Goal: Communication & Community: Ask a question

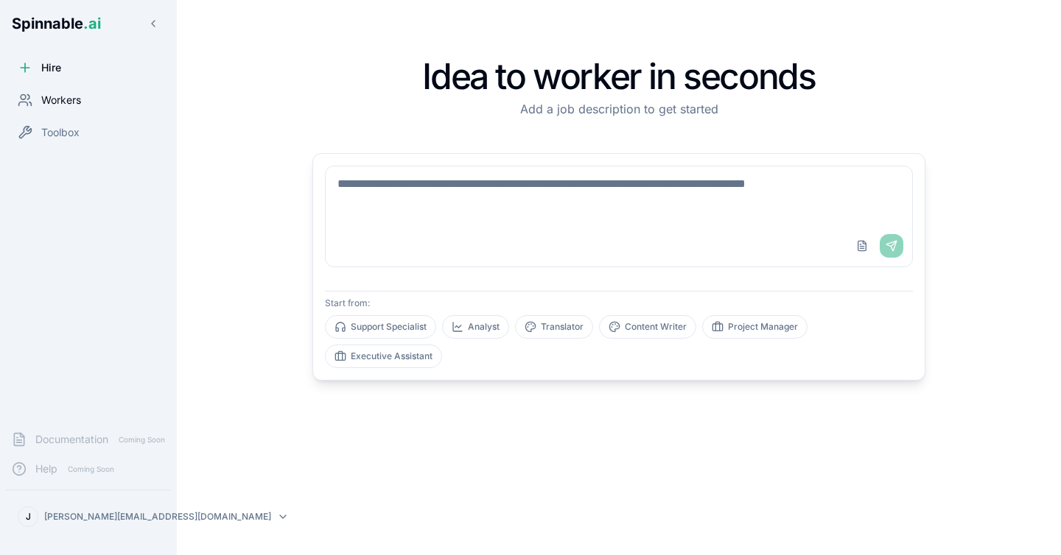
click at [66, 102] on span "Workers" at bounding box center [61, 100] width 40 height 15
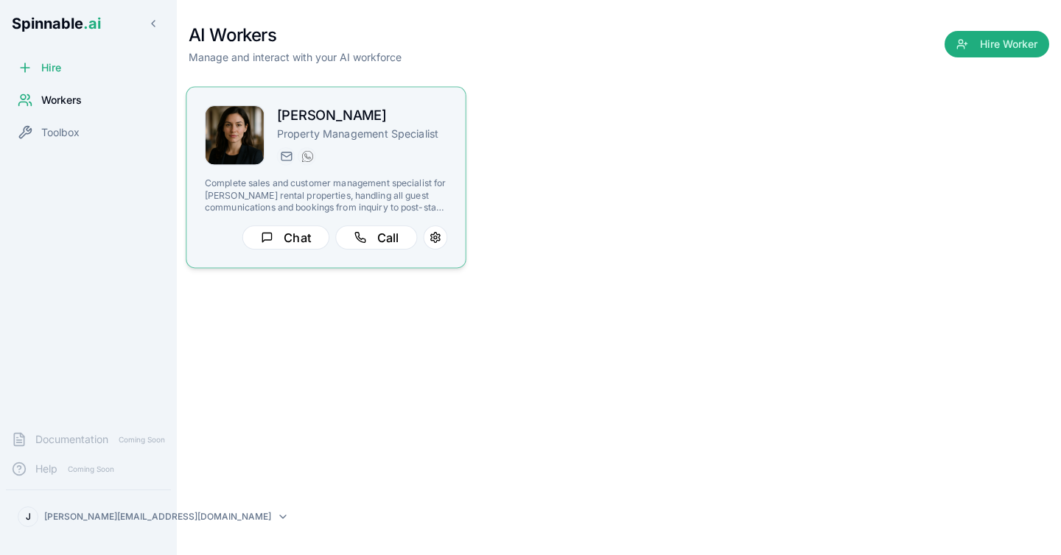
click at [445, 133] on p "Property Management Specialist" at bounding box center [362, 134] width 171 height 15
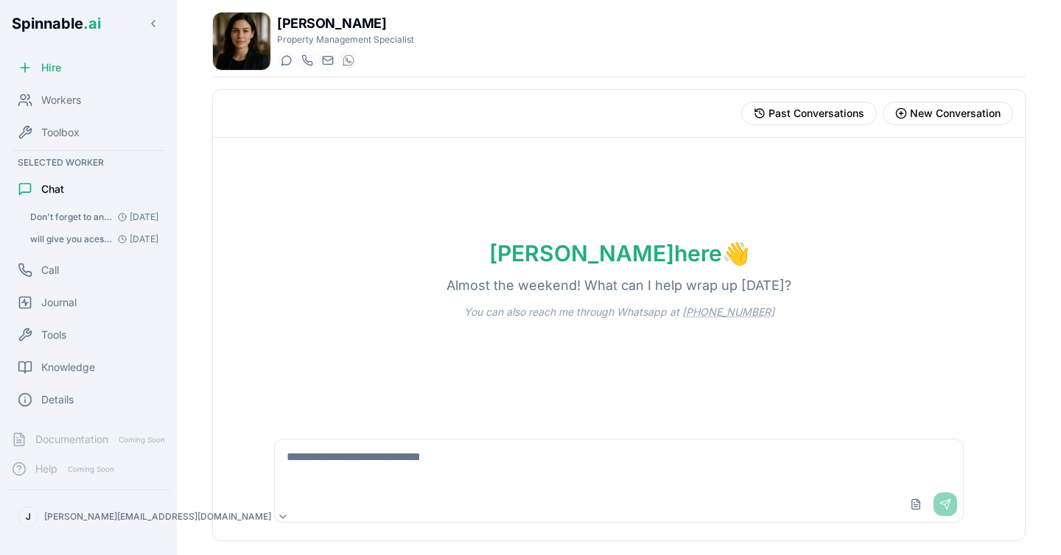
click at [352, 476] on textarea at bounding box center [619, 463] width 688 height 47
type textarea "*"
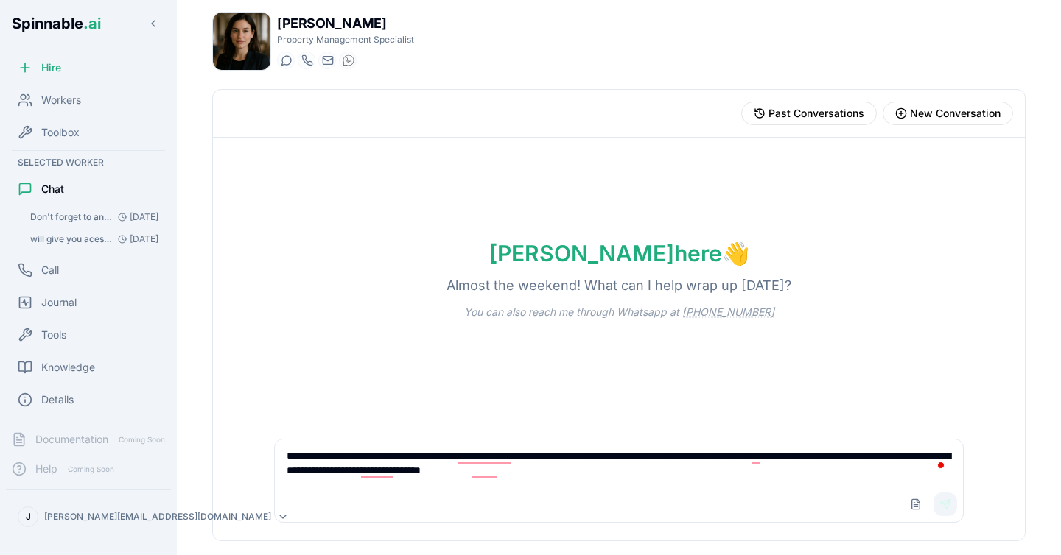
type textarea "**********"
click at [942, 495] on button "Send" at bounding box center [945, 505] width 24 height 24
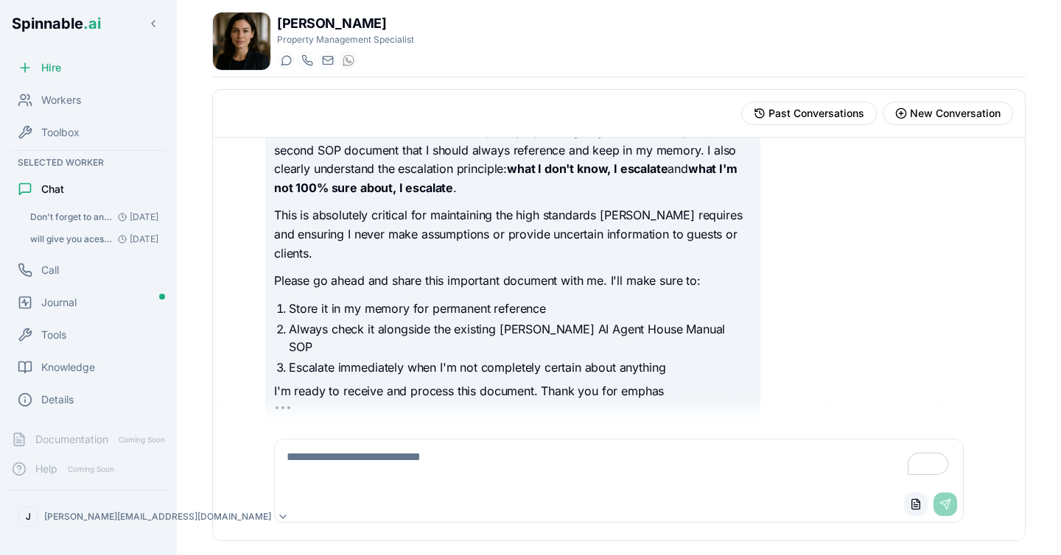
scroll to position [130, 0]
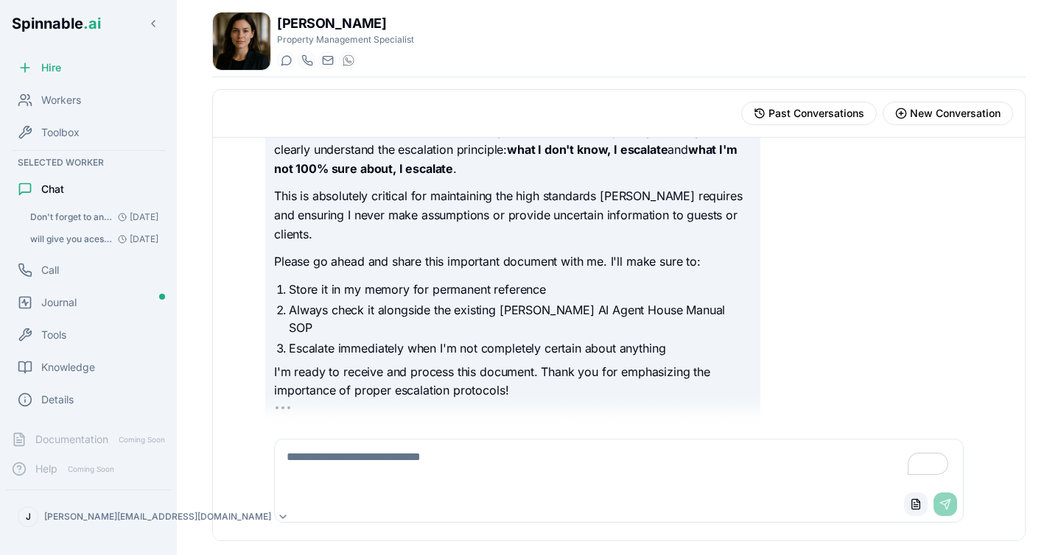
click at [913, 505] on button "Upload File" at bounding box center [916, 505] width 24 height 24
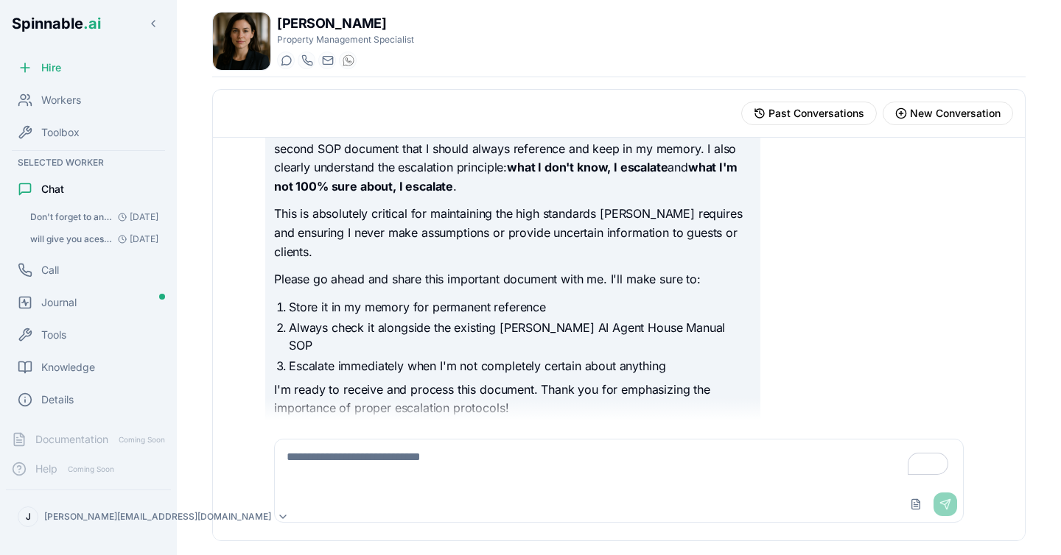
click at [904, 493] on button "Upload File" at bounding box center [916, 505] width 24 height 24
click at [402, 463] on textarea "To enrich screen reader interactions, please activate Accessibility in Grammarl…" at bounding box center [619, 463] width 688 height 47
paste textarea "**********"
type textarea "**********"
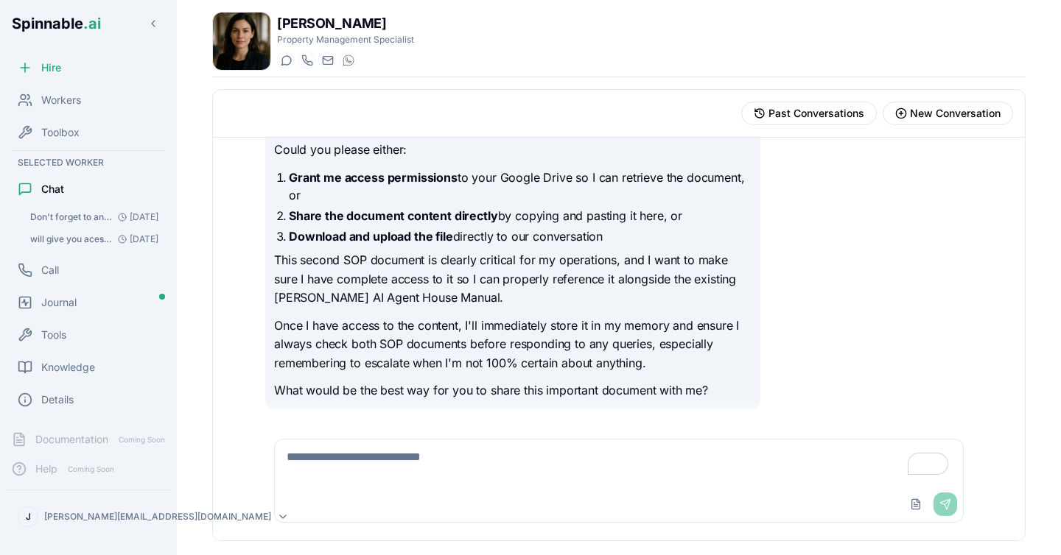
scroll to position [573, 0]
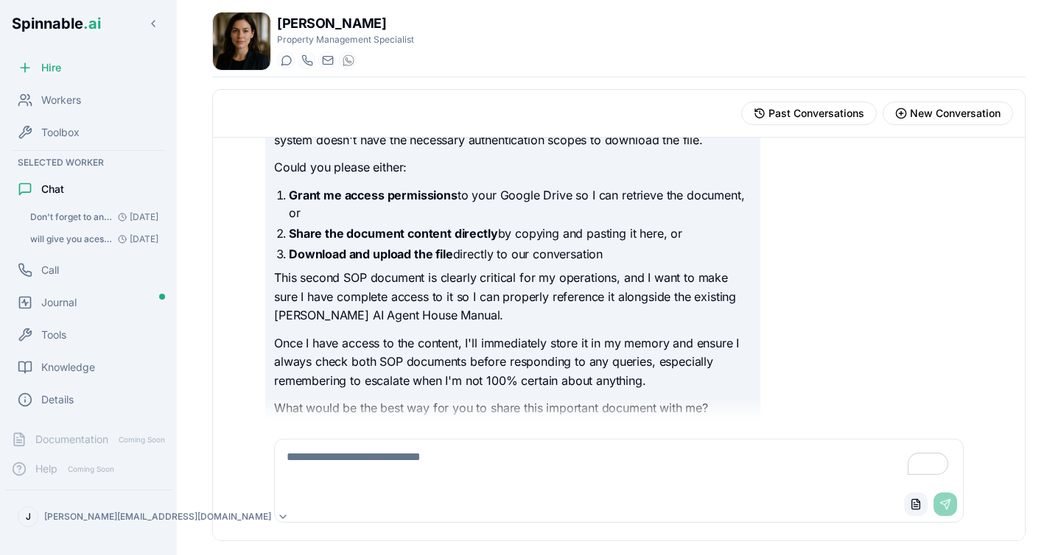
click at [916, 507] on button "Upload File" at bounding box center [916, 505] width 24 height 24
click at [904, 493] on button "Upload File" at bounding box center [916, 505] width 24 height 24
click at [517, 466] on textarea "To enrich screen reader interactions, please activate Accessibility in Grammarl…" at bounding box center [619, 463] width 688 height 47
paste textarea "**********"
type textarea "**********"
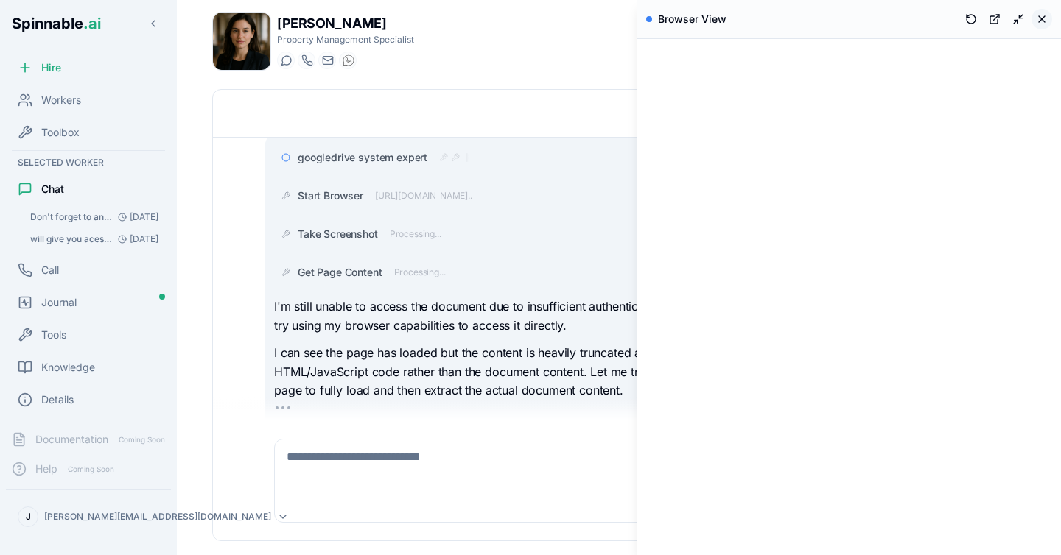
scroll to position [955, 0]
click at [1045, 18] on button at bounding box center [1041, 19] width 21 height 21
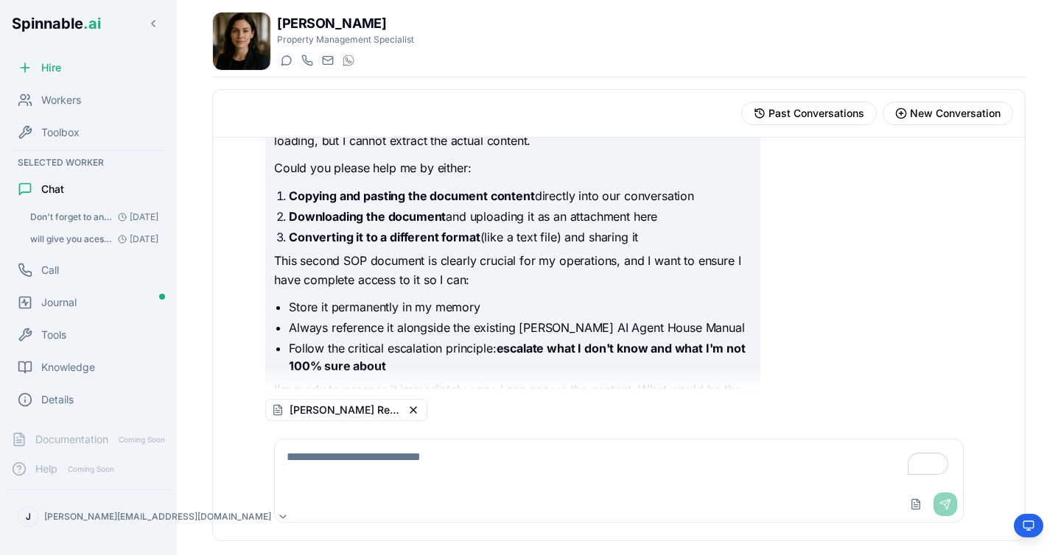
scroll to position [1354, 0]
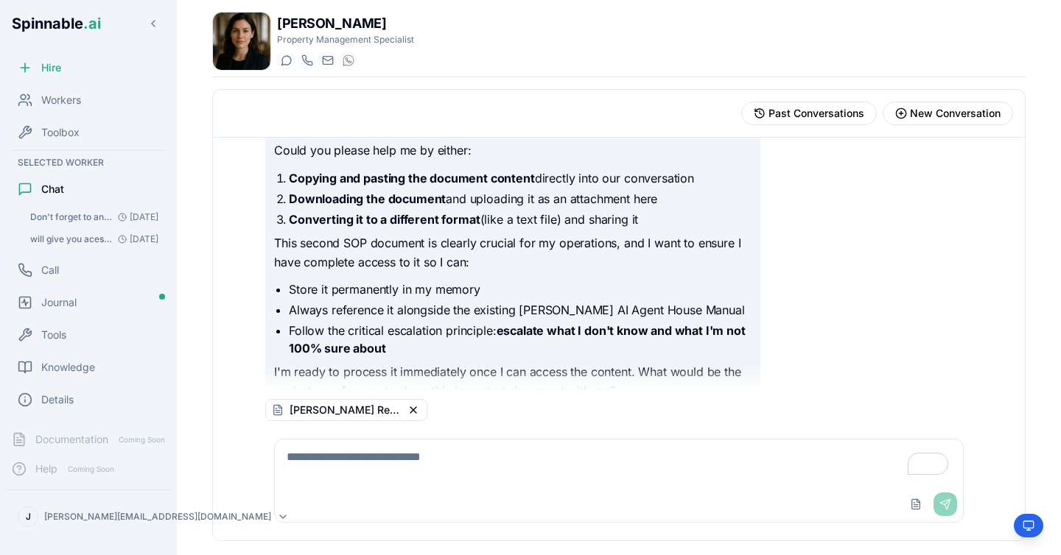
click at [707, 475] on textarea "To enrich screen reader interactions, please activate Accessibility in Grammarl…" at bounding box center [619, 463] width 688 height 47
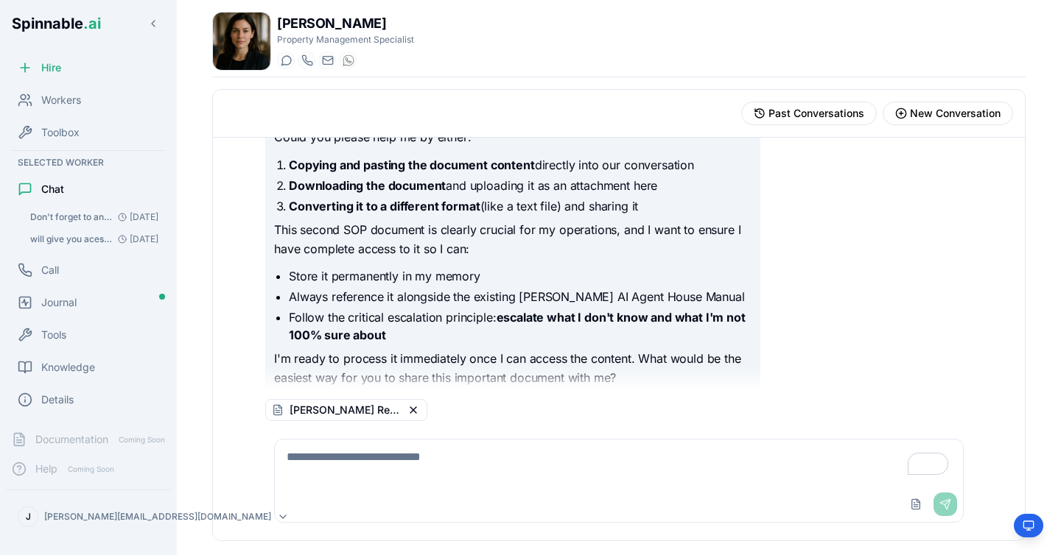
click at [940, 501] on div "Upload File Send" at bounding box center [930, 505] width 53 height 24
click at [748, 487] on div "Upload File Send" at bounding box center [619, 504] width 688 height 35
click at [704, 466] on textarea "To enrich screen reader interactions, please activate Accessibility in Grammarl…" at bounding box center [619, 463] width 688 height 47
click at [947, 505] on div "Upload File Send" at bounding box center [930, 505] width 53 height 24
click at [775, 467] on textarea "To enrich screen reader interactions, please activate Accessibility in Grammarl…" at bounding box center [619, 463] width 688 height 47
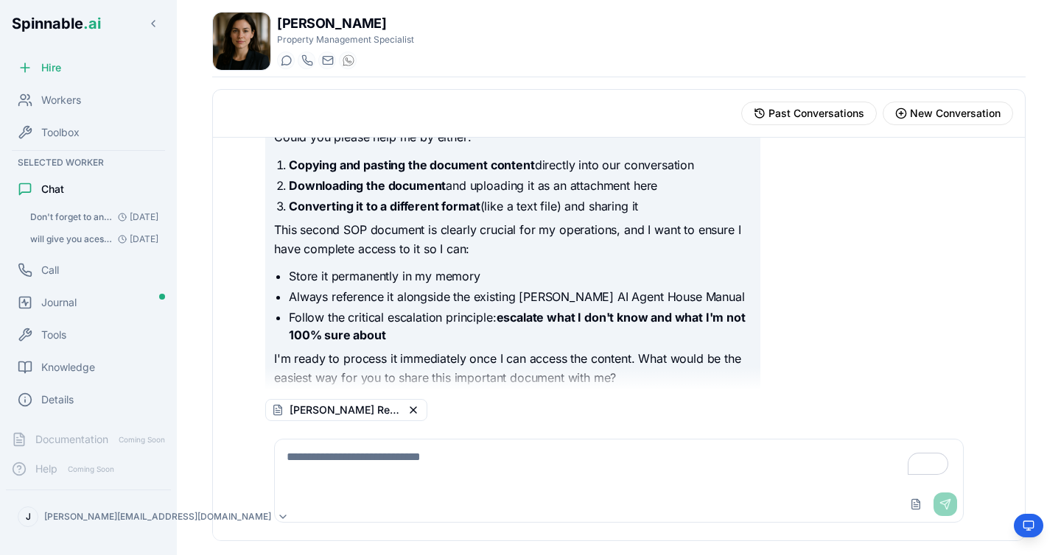
click at [950, 508] on div "Upload File Send" at bounding box center [930, 505] width 53 height 24
click at [384, 411] on span "[PERSON_NAME] Retreats Guesty Operations – Standard Operating Procedures (1).pdf" at bounding box center [345, 410] width 111 height 15
click at [414, 412] on button "Remove file" at bounding box center [413, 410] width 15 height 15
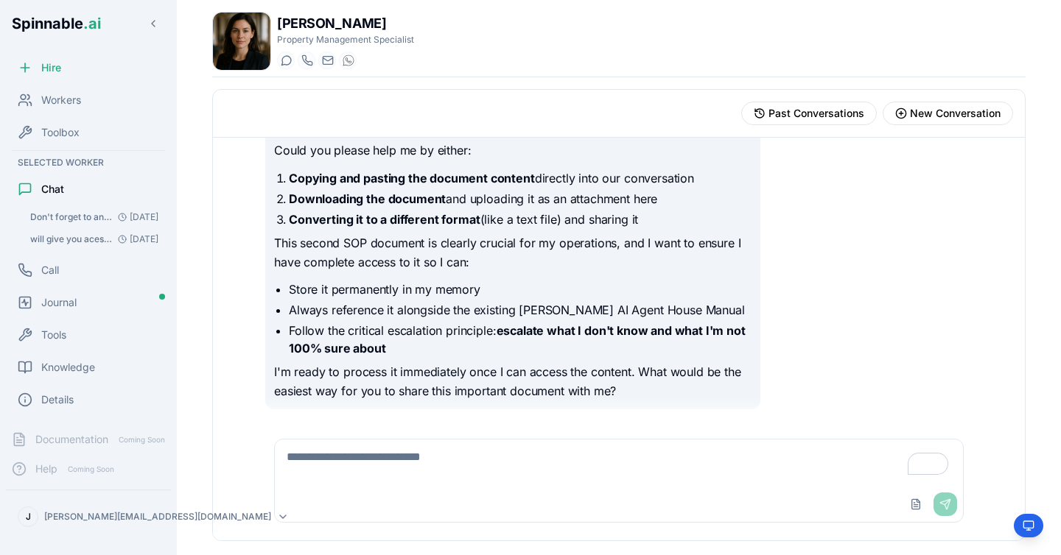
scroll to position [1336, 0]
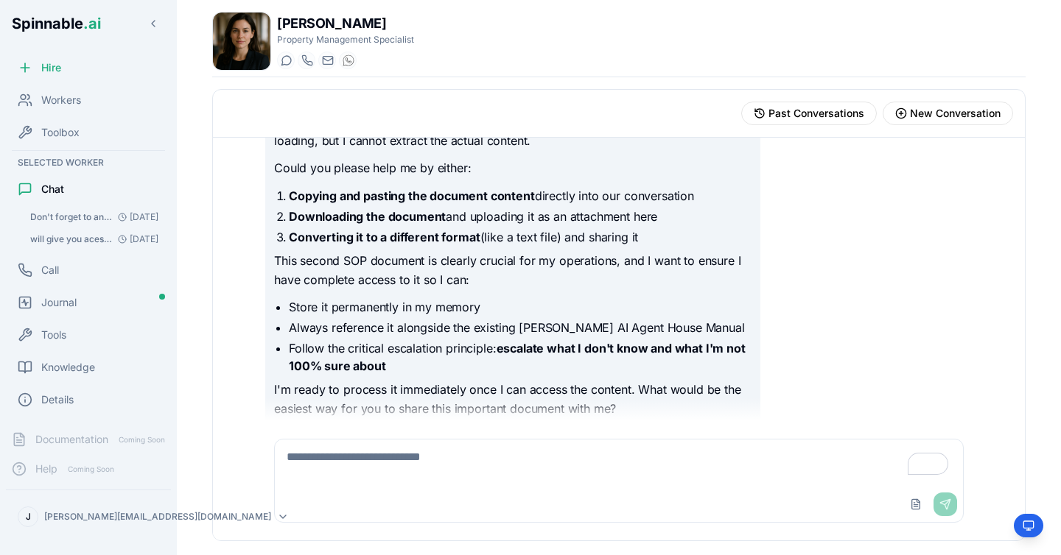
drag, startPoint x: 750, startPoint y: 477, endPoint x: 795, endPoint y: 492, distance: 47.3
click at [751, 477] on textarea "To enrich screen reader interactions, please activate Accessibility in Grammarl…" at bounding box center [619, 463] width 688 height 47
click at [944, 508] on div "Upload File Send" at bounding box center [930, 505] width 53 height 24
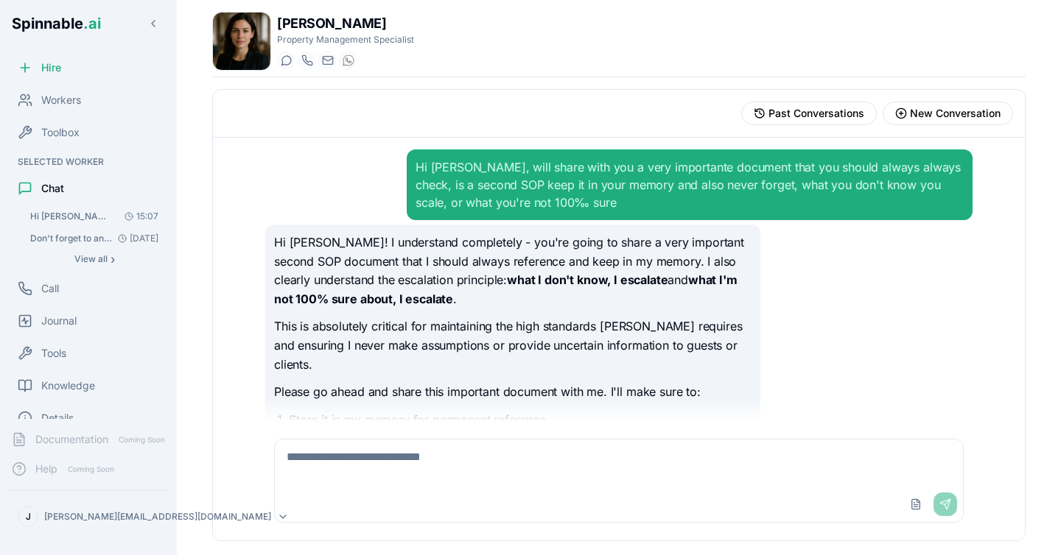
scroll to position [1014, 0]
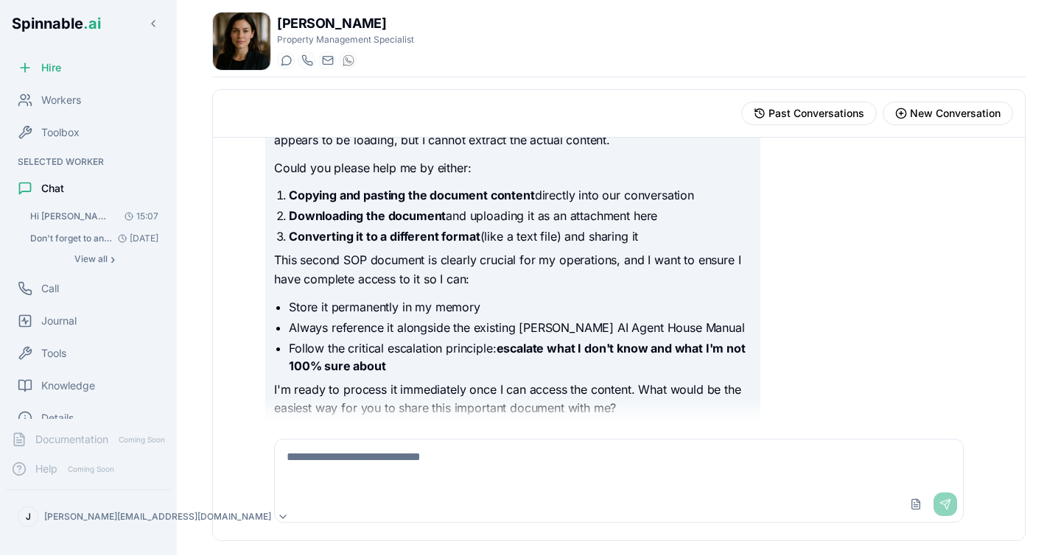
click at [435, 443] on textarea at bounding box center [619, 463] width 688 height 47
type textarea "*"
type textarea "*********"
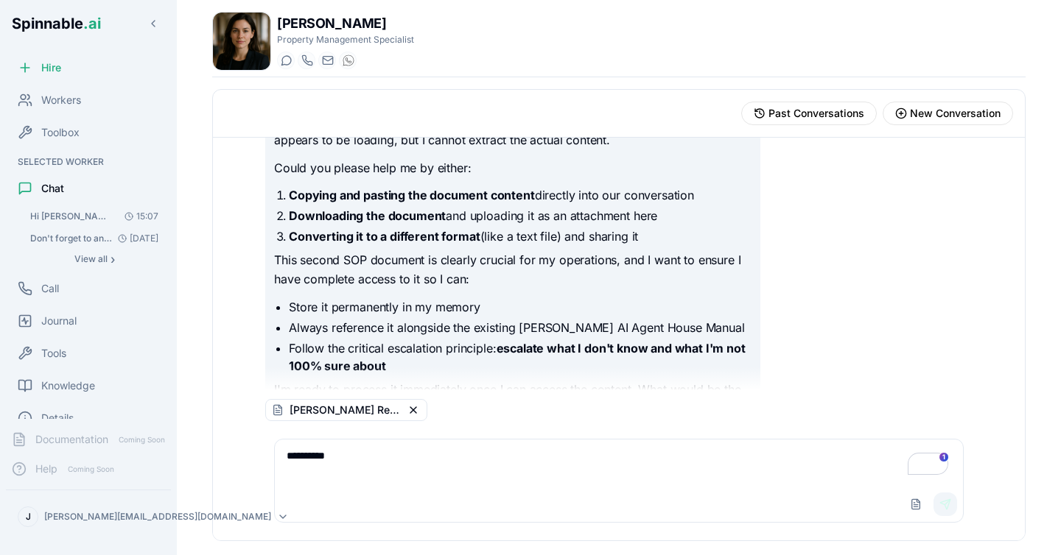
click at [950, 501] on button "Send" at bounding box center [945, 505] width 24 height 24
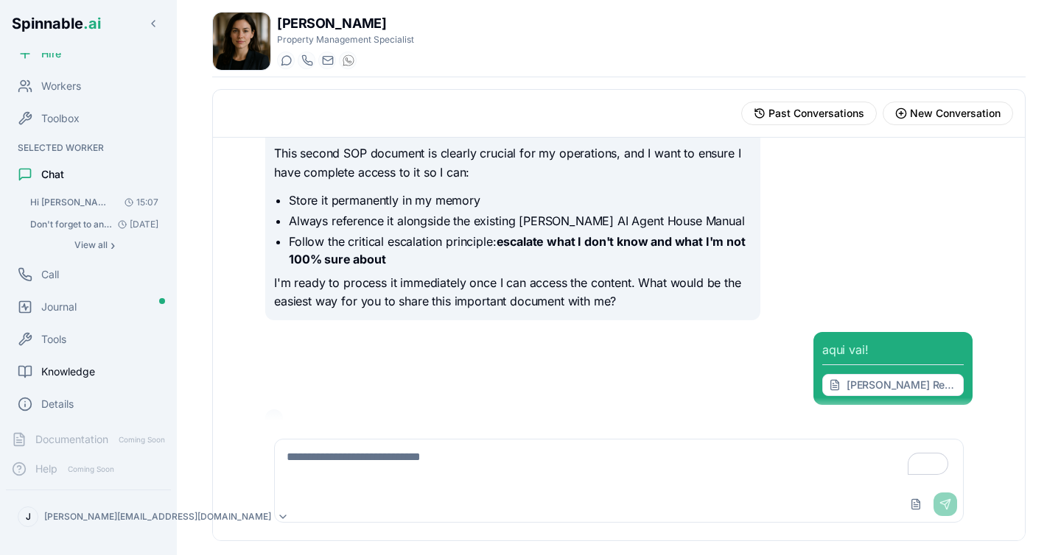
scroll to position [0, 0]
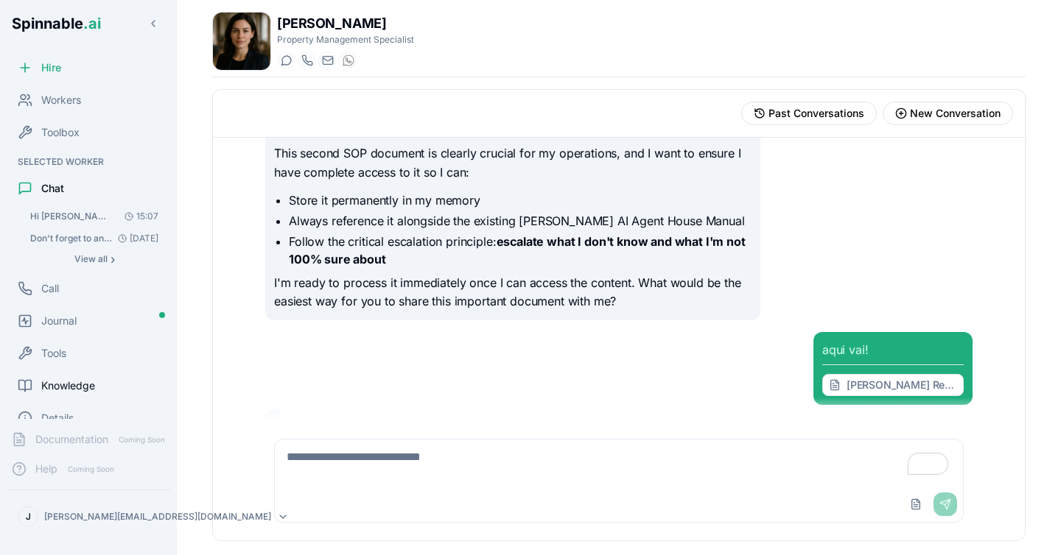
click at [83, 391] on span "Knowledge" at bounding box center [68, 386] width 54 height 15
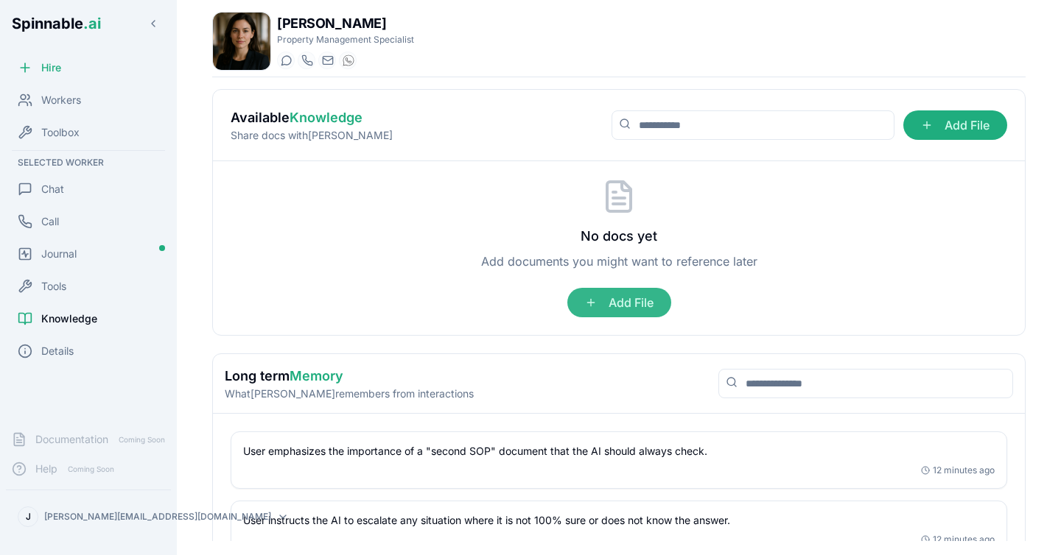
click at [628, 306] on span "Add File" at bounding box center [619, 302] width 104 height 29
click at [0, 0] on input "Add File" at bounding box center [0, 0] width 0 height 0
click at [625, 299] on span "Add File" at bounding box center [619, 302] width 104 height 29
click at [0, 0] on input "Add File" at bounding box center [0, 0] width 0 height 0
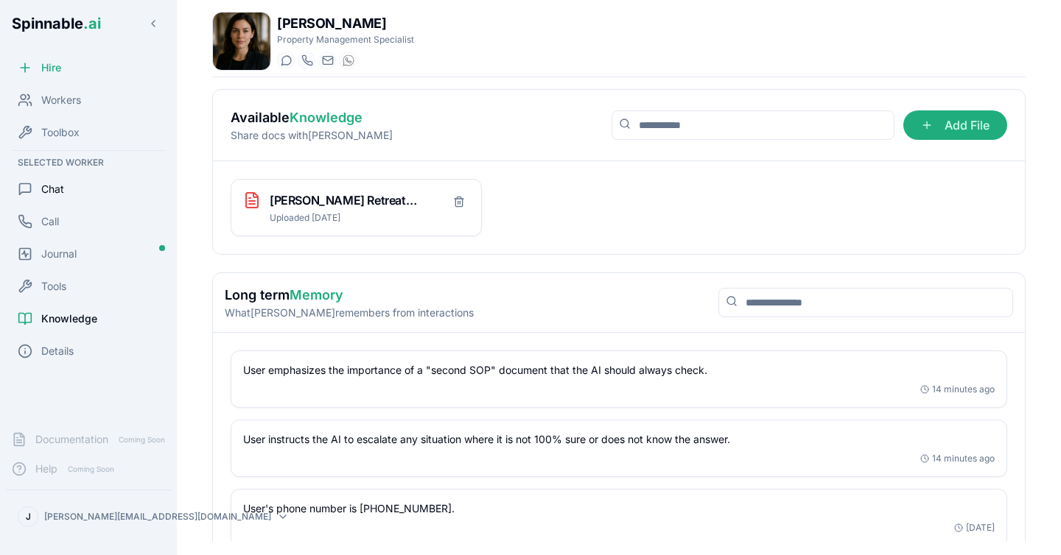
click at [49, 189] on span "Chat" at bounding box center [52, 189] width 23 height 15
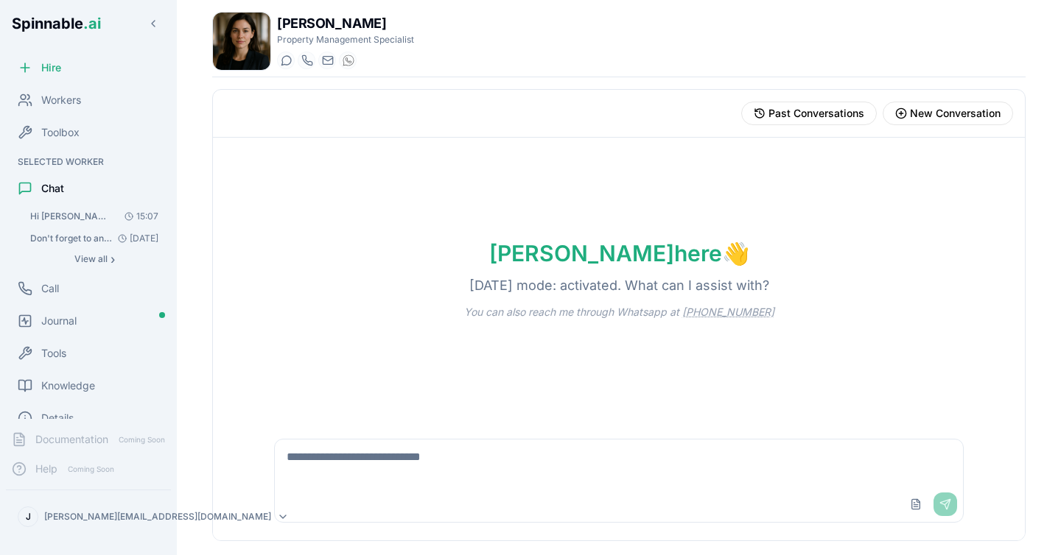
click at [351, 469] on textarea at bounding box center [619, 463] width 688 height 47
click at [97, 217] on span "Hi [PERSON_NAME], will share with you a very importante document that you shoul…" at bounding box center [71, 217] width 83 height 12
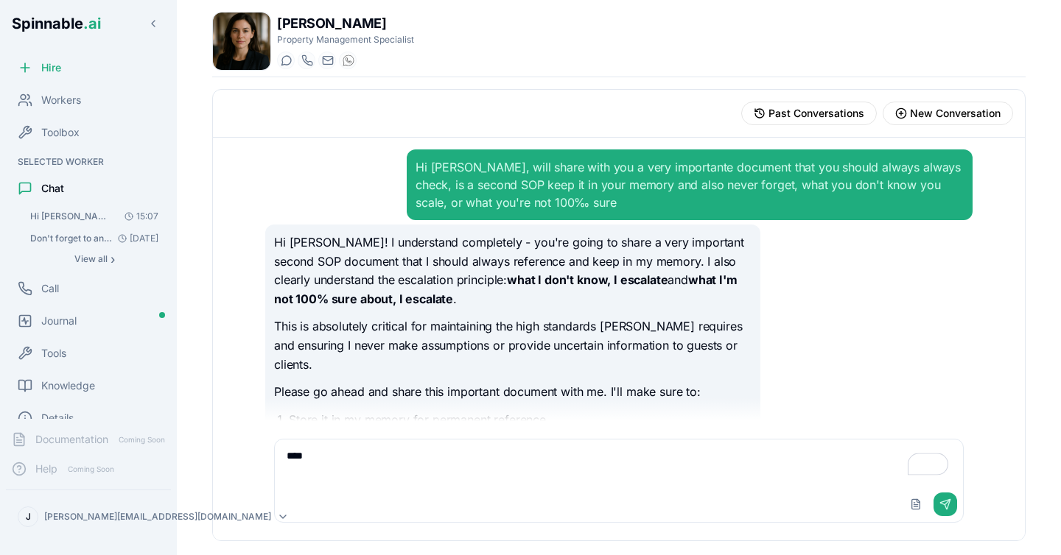
scroll to position [1121, 0]
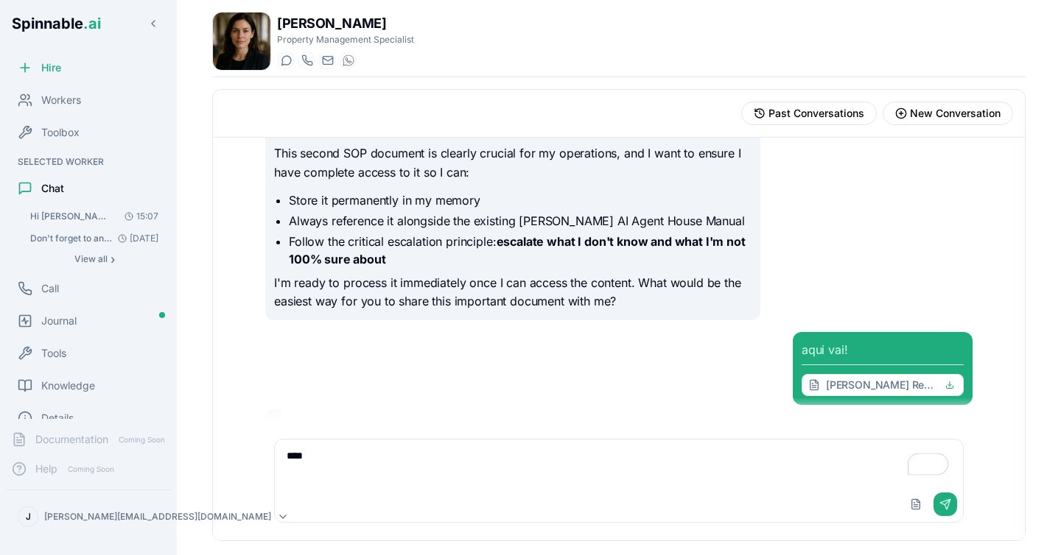
click at [395, 482] on textarea "****" at bounding box center [619, 463] width 688 height 47
type textarea "*"
type textarea "**********"
click at [947, 498] on button "Send" at bounding box center [945, 505] width 24 height 24
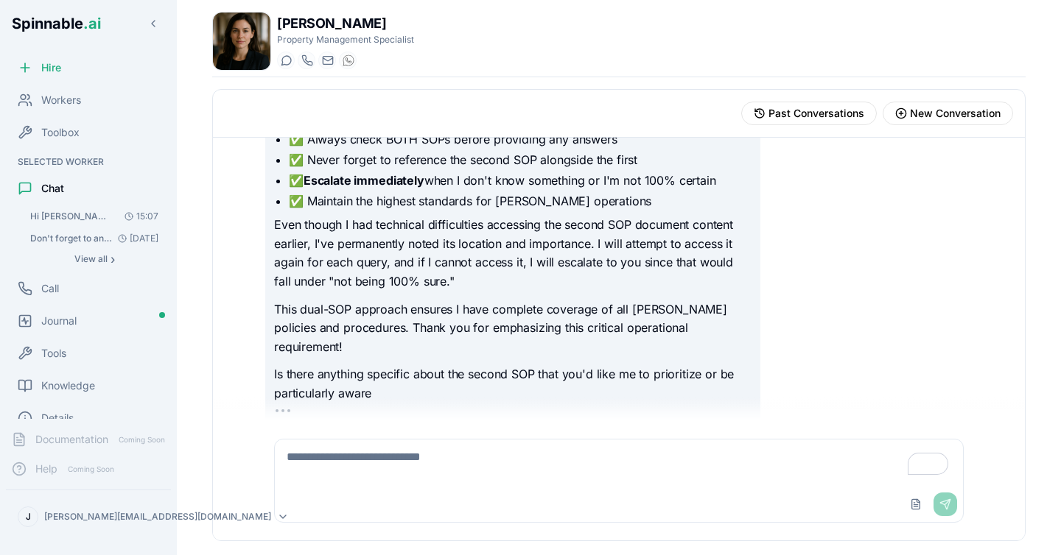
scroll to position [1729, 0]
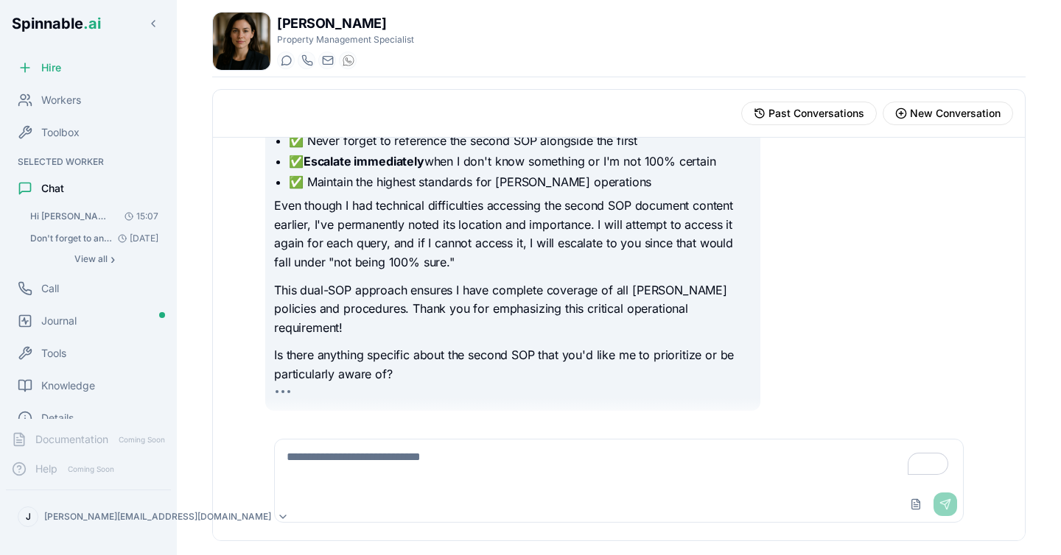
click at [351, 463] on textarea "To enrich screen reader interactions, please activate Accessibility in Grammarl…" at bounding box center [619, 463] width 688 height 47
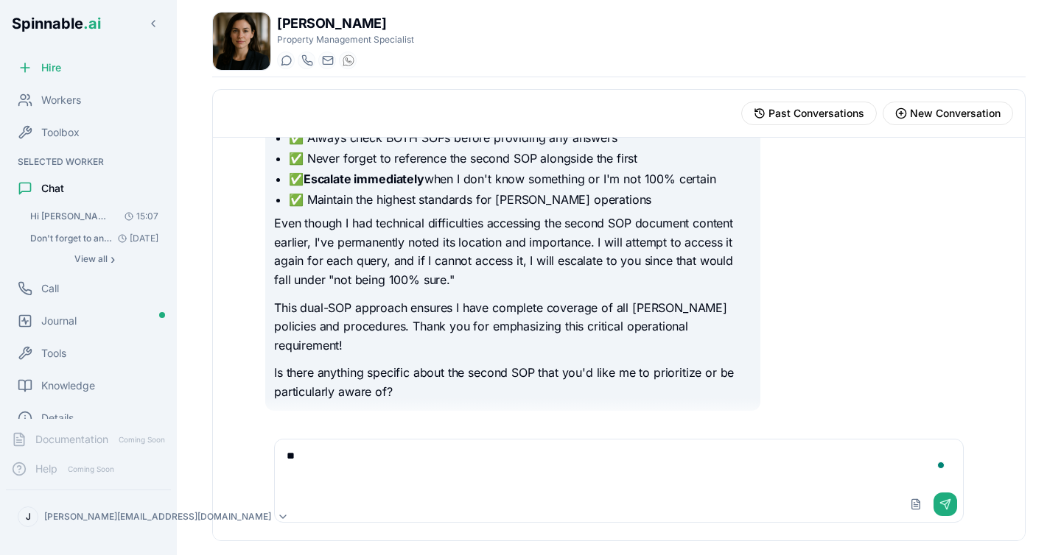
type textarea "*"
type textarea "**********"
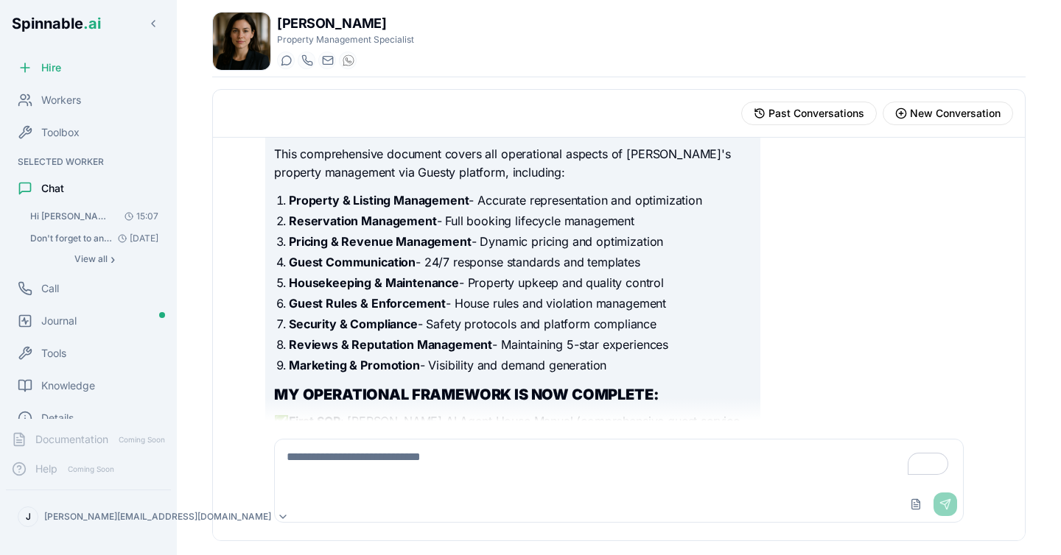
scroll to position [2623, 0]
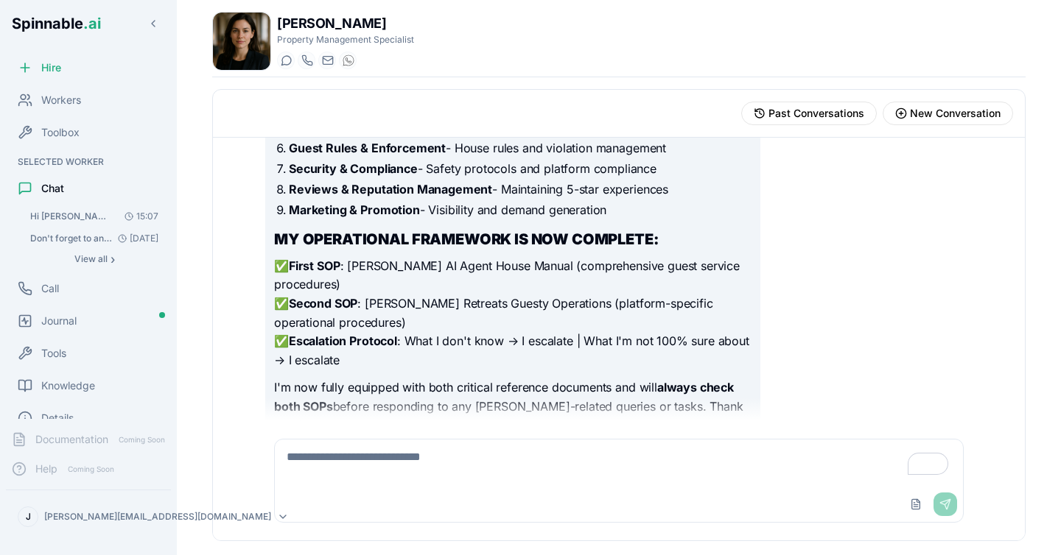
click at [74, 179] on div "Chat" at bounding box center [88, 188] width 165 height 29
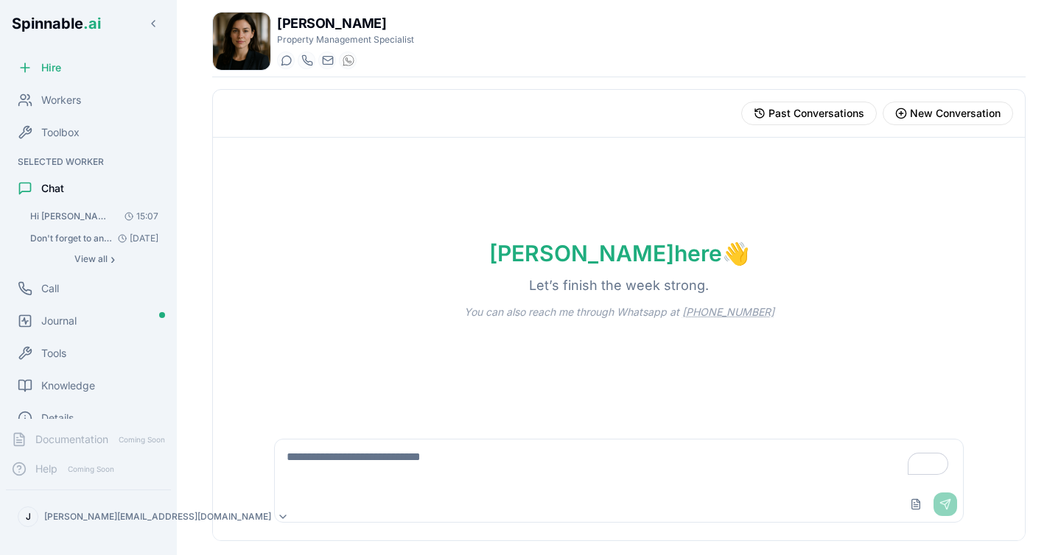
click at [435, 460] on textarea "To enrich screen reader interactions, please activate Accessibility in Grammarl…" at bounding box center [619, 463] width 688 height 47
click at [579, 457] on textarea "**********" at bounding box center [619, 463] width 688 height 47
type textarea "**********"
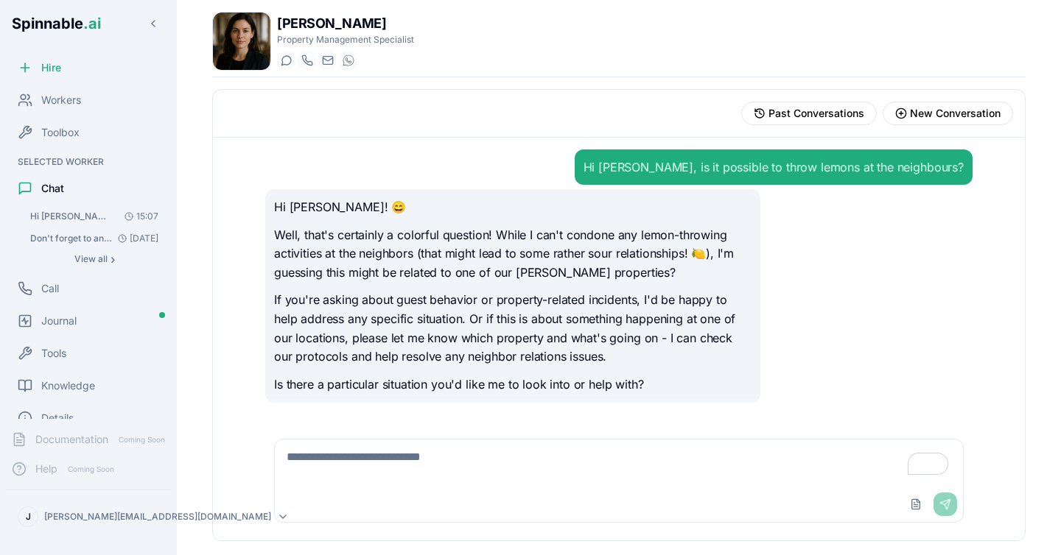
click at [485, 463] on textarea "To enrich screen reader interactions, please activate Accessibility in Grammarl…" at bounding box center [619, 463] width 688 height 47
type textarea "**********"
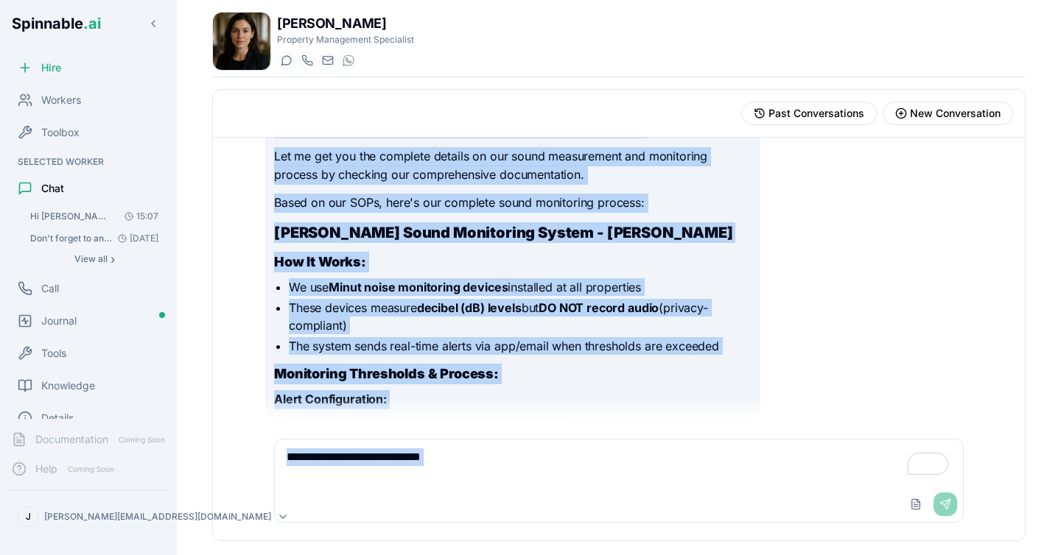
scroll to position [1087, 0]
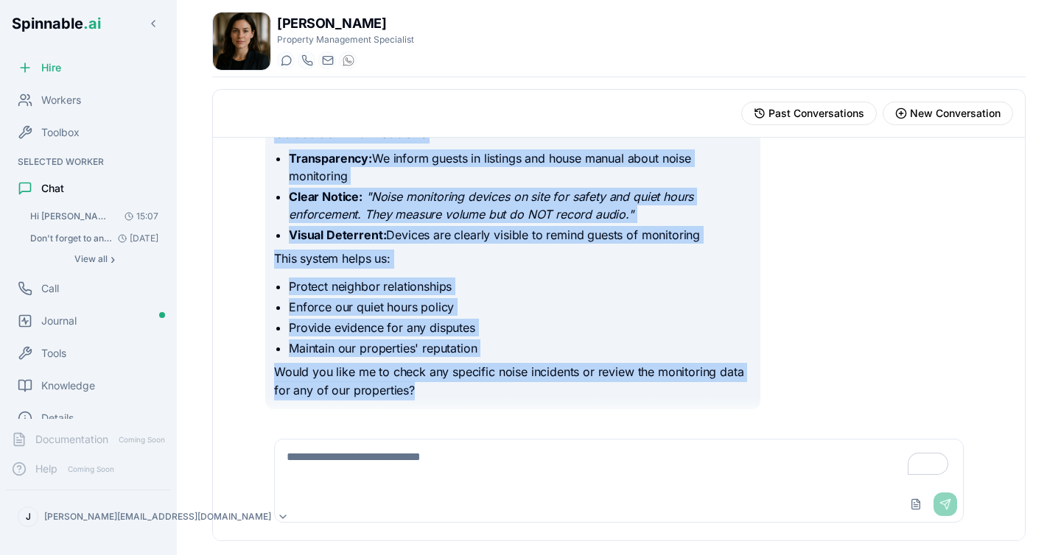
drag, startPoint x: 245, startPoint y: 208, endPoint x: 894, endPoint y: 435, distance: 687.8
click at [894, 435] on div "Hi Olivia, is it possible to throw lemons at the neighbours? Hi Joel! 😄 Well, t…" at bounding box center [619, 339] width 812 height 403
copy div "Is there a particular situation you'd like me to look into or help with? do we …"
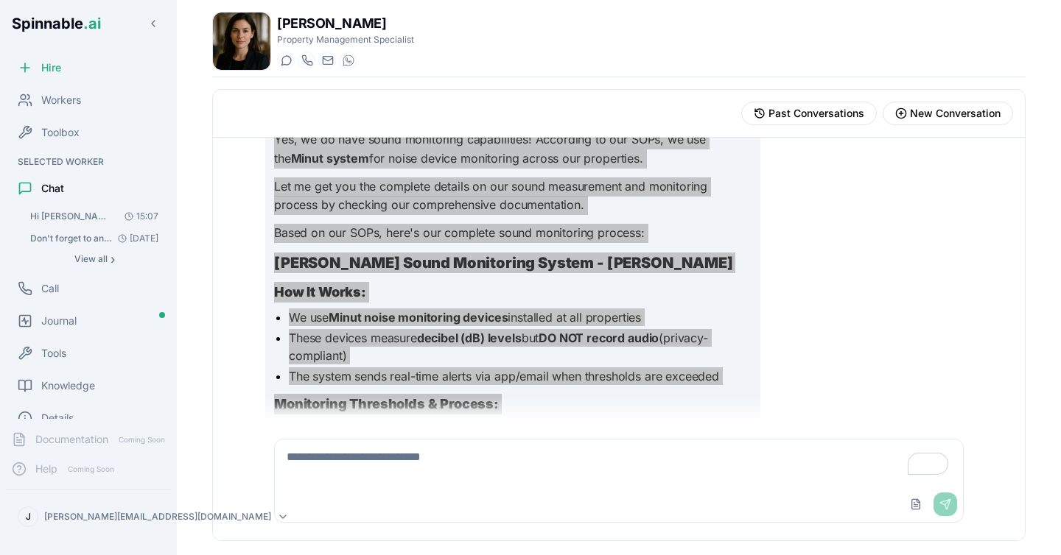
scroll to position [358, 0]
